Goal: Task Accomplishment & Management: Use online tool/utility

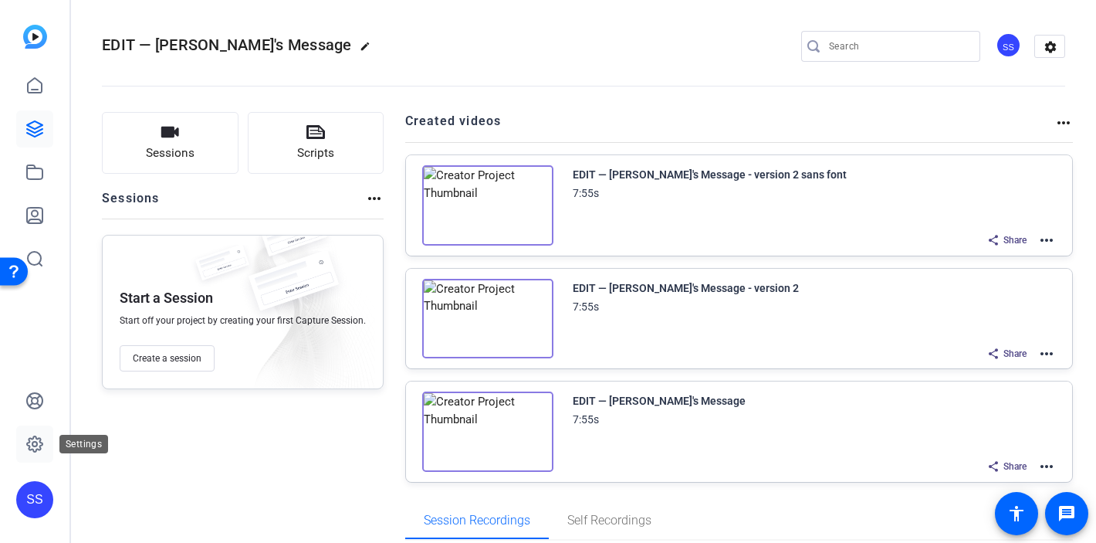
click at [36, 450] on icon at bounding box center [34, 443] width 15 height 15
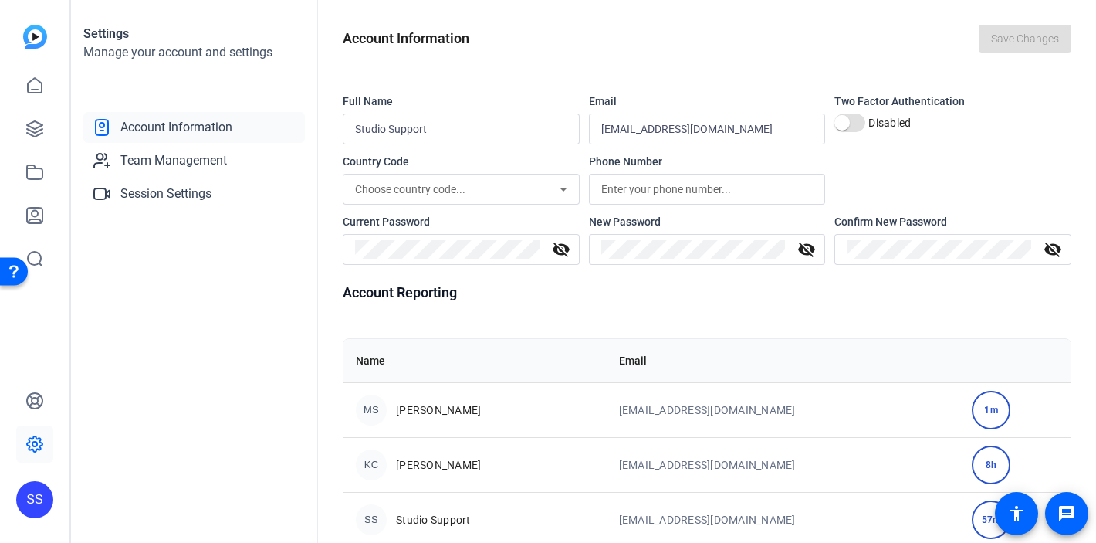
click at [46, 496] on div "SS" at bounding box center [34, 499] width 37 height 37
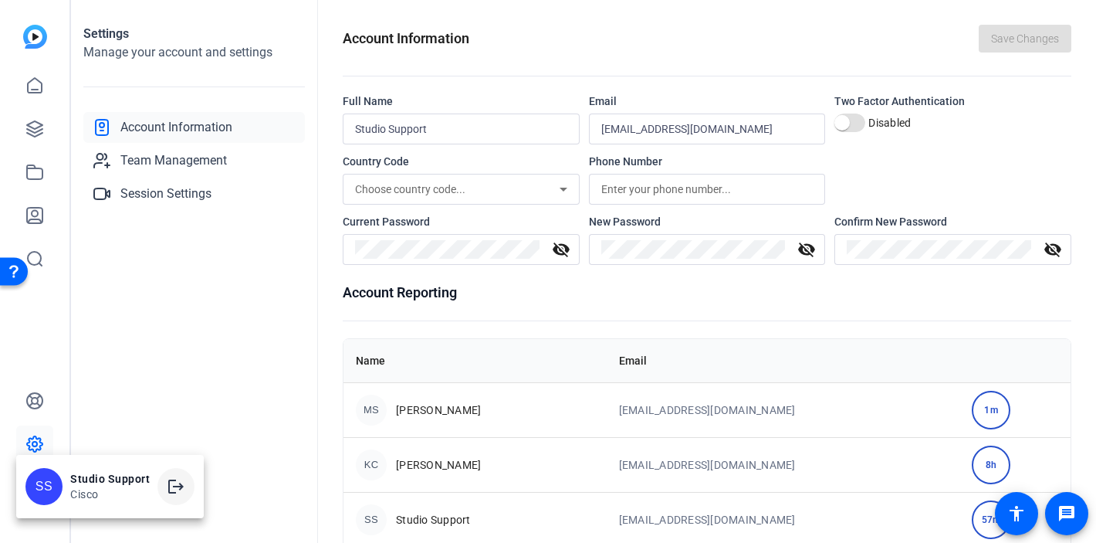
click at [179, 489] on mat-icon "logout" at bounding box center [176, 486] width 19 height 19
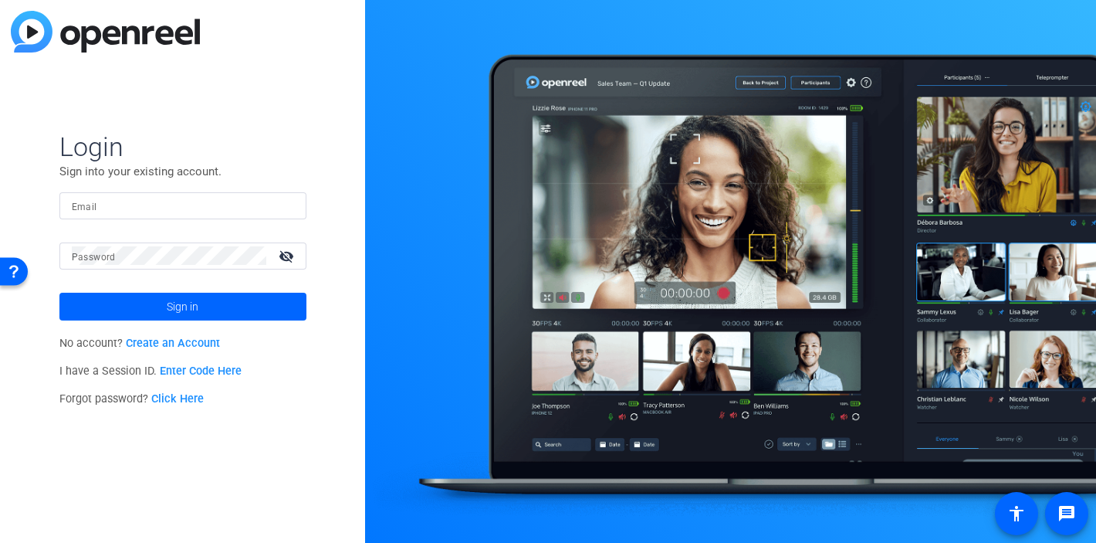
click at [297, 212] on div "Email" at bounding box center [182, 205] width 247 height 27
click at [284, 207] on img at bounding box center [281, 205] width 11 height 19
type input "[EMAIL_ADDRESS][DOMAIN_NAME]"
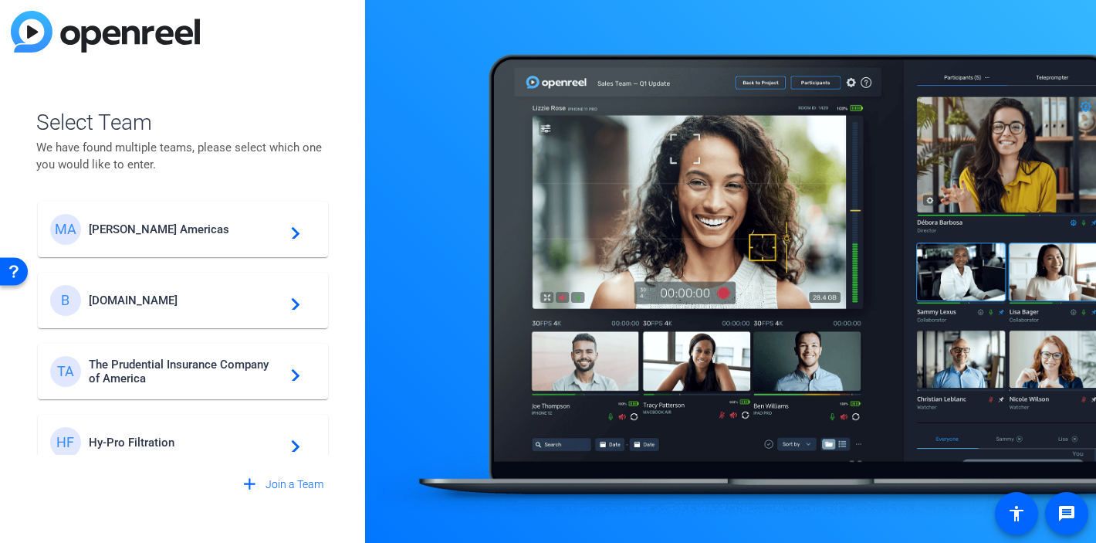
click at [129, 236] on div "MA [PERSON_NAME] Americas navigate_next" at bounding box center [183, 229] width 266 height 31
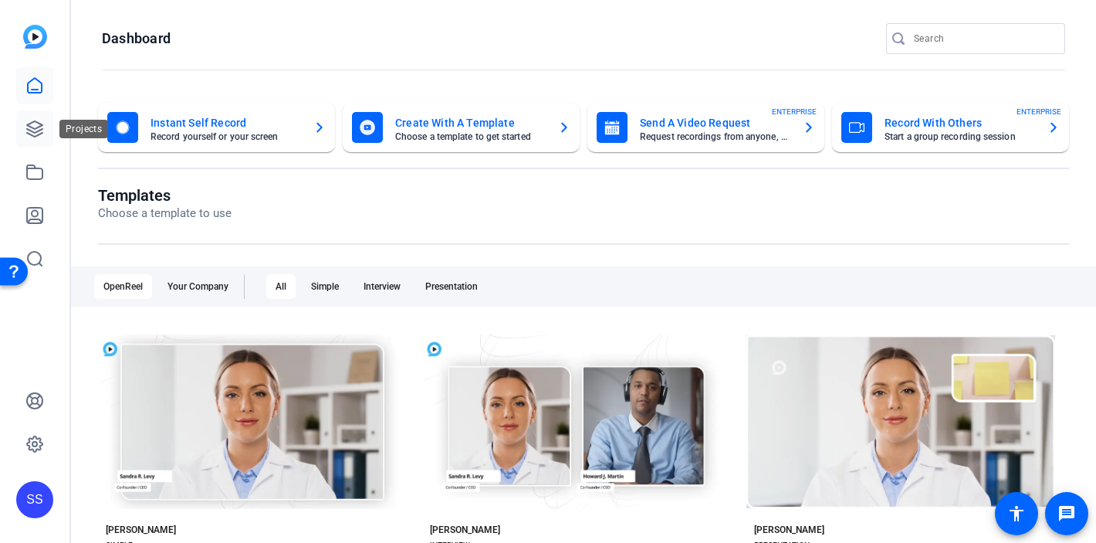
click at [36, 128] on icon at bounding box center [34, 128] width 15 height 15
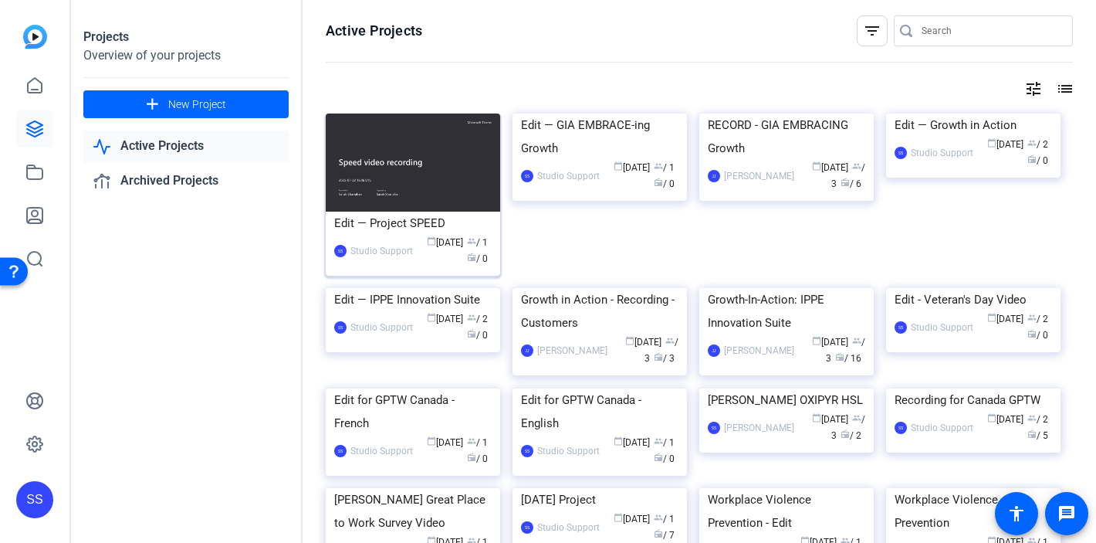
click at [408, 222] on div "Edit — Project SPEED" at bounding box center [413, 223] width 158 height 23
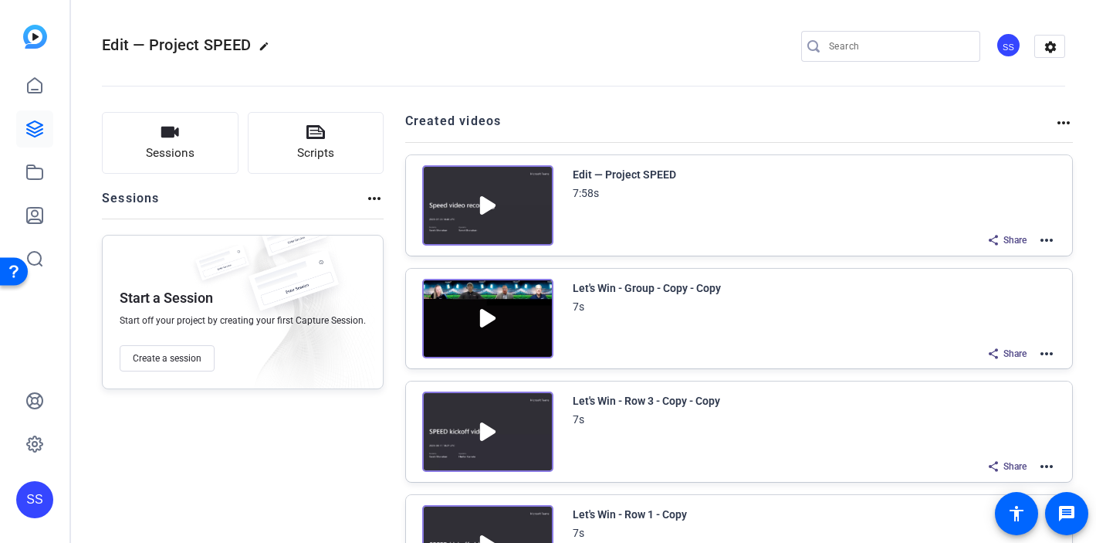
click at [1042, 240] on mat-icon "more_horiz" at bounding box center [1047, 240] width 19 height 19
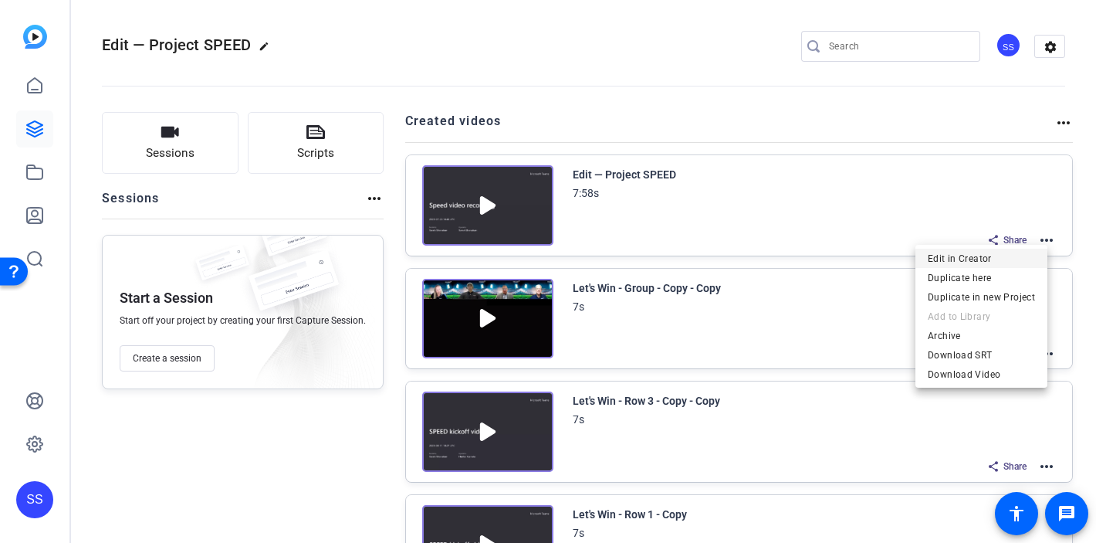
click at [973, 256] on span "Edit in Creator" at bounding box center [981, 258] width 107 height 19
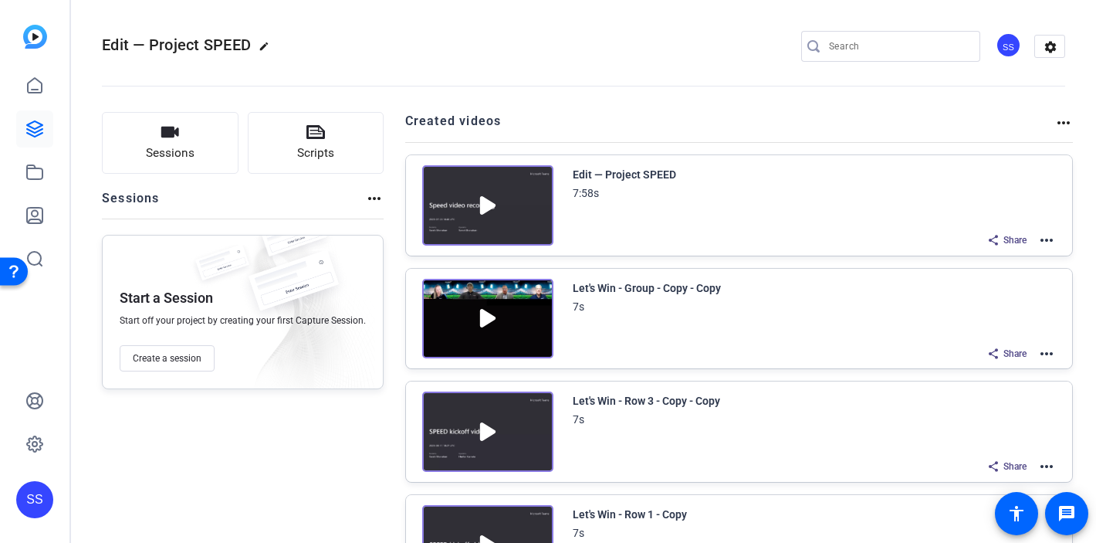
click at [1042, 242] on mat-icon "more_horiz" at bounding box center [1047, 240] width 19 height 19
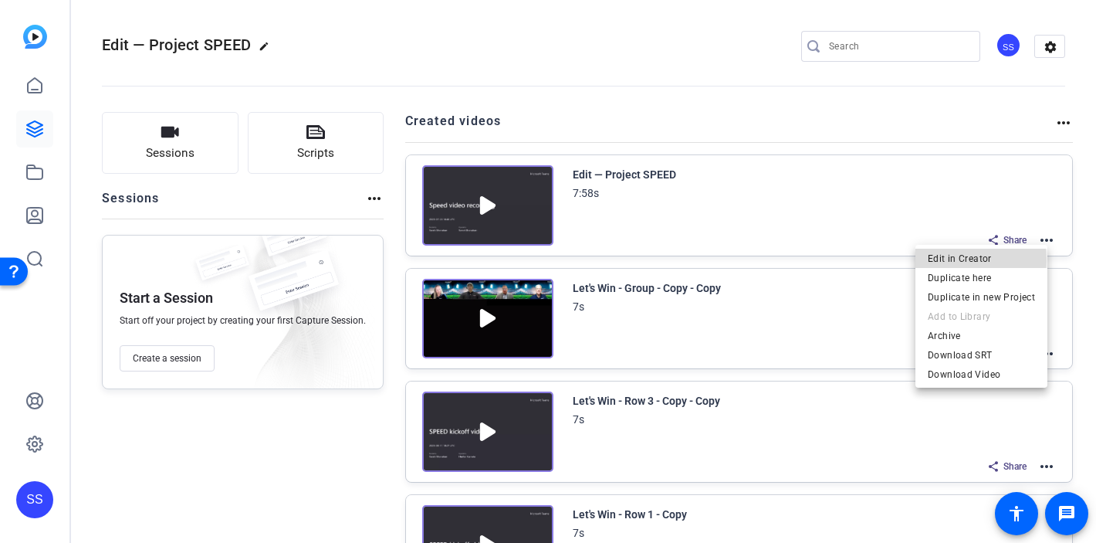
click at [956, 260] on span "Edit in Creator" at bounding box center [981, 258] width 107 height 19
